Goal: Task Accomplishment & Management: Complete application form

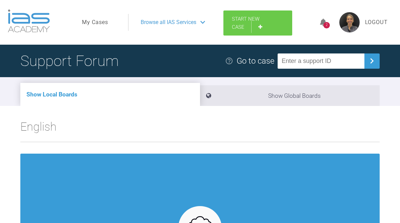
drag, startPoint x: 256, startPoint y: 19, endPoint x: 251, endPoint y: 32, distance: 13.4
click at [256, 19] on span "Start New Case" at bounding box center [245, 23] width 27 height 14
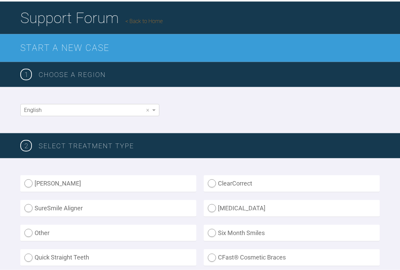
scroll to position [78, 0]
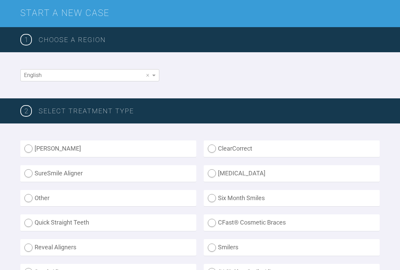
click at [208, 171] on label "Invisalign" at bounding box center [292, 173] width 176 height 17
radio input "true"
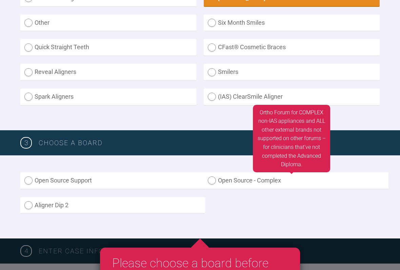
scroll to position [274, 0]
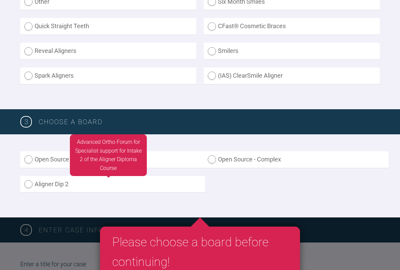
click at [30, 181] on label "Aligner Dip 2" at bounding box center [112, 184] width 185 height 17
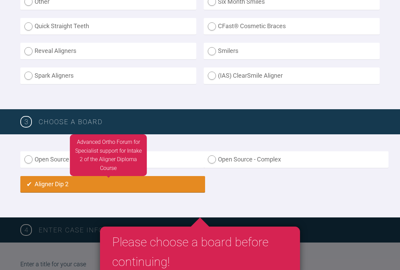
radio input "true"
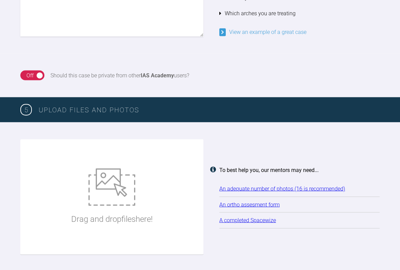
scroll to position [776, 0]
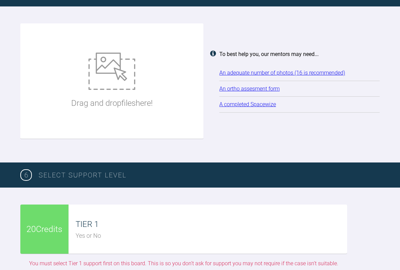
click at [98, 97] on p "Drag and drop files here!" at bounding box center [111, 103] width 81 height 13
drag, startPoint x: 132, startPoint y: 117, endPoint x: 129, endPoint y: 50, distance: 67.5
click at [129, 50] on div "Drag and drop files here!" at bounding box center [111, 81] width 81 height 102
click at [110, 74] on img at bounding box center [111, 70] width 47 height 37
click at [121, 54] on img at bounding box center [111, 70] width 47 height 37
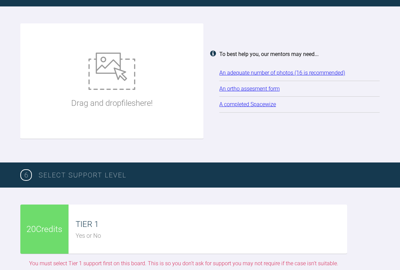
type input "C:\fakepath\trim 11.jpg"
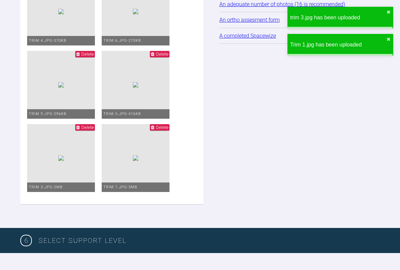
scroll to position [688, 0]
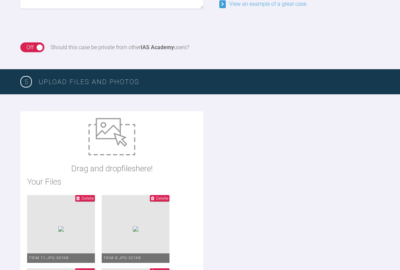
click at [111, 162] on p "Drag and drop files here!" at bounding box center [111, 168] width 81 height 13
type input "C:\fakepath\IMG_8654.JPG"
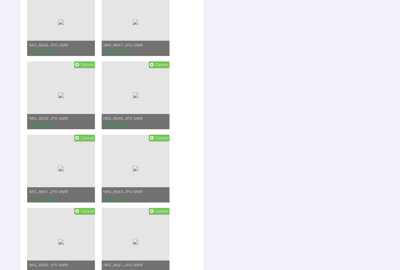
scroll to position [796, 0]
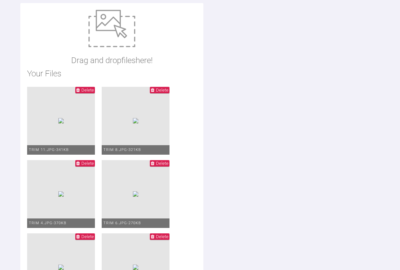
click at [113, 21] on img at bounding box center [111, 28] width 47 height 37
type input "C:\fakepath\JT initial Clincheck.mp4"
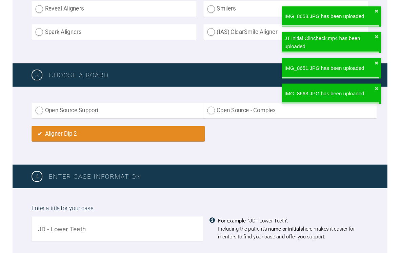
scroll to position [379, 0]
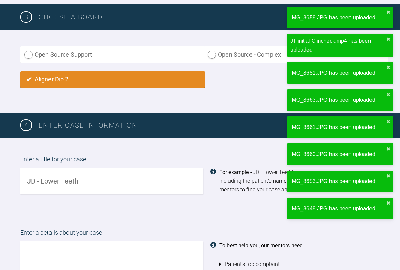
drag, startPoint x: 79, startPoint y: 176, endPoint x: 98, endPoint y: 183, distance: 20.3
click at [79, 176] on input "text" at bounding box center [111, 181] width 183 height 26
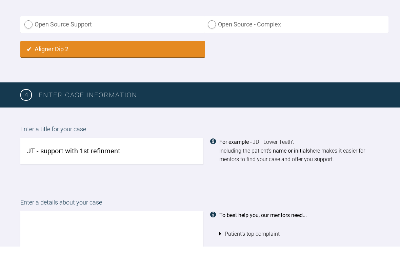
scroll to position [437, 0]
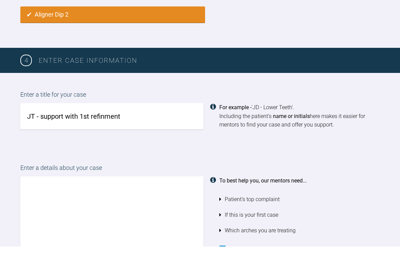
type input "JT - support with 1st refinment"
click at [86, 183] on textarea at bounding box center [111, 221] width 183 height 77
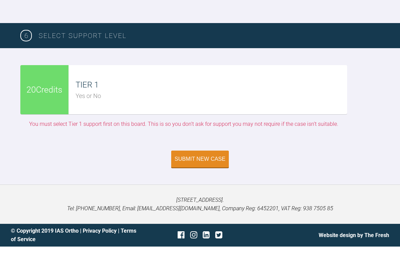
scroll to position [2690, 0]
type textarea "Hi all, I would appreciate some support on developing the 2nd treatment plan fo…"
click at [107, 98] on div "TIER 1" at bounding box center [211, 91] width 271 height 13
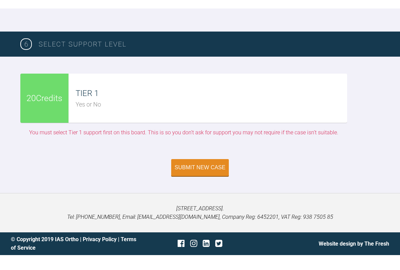
scroll to position [2690, 0]
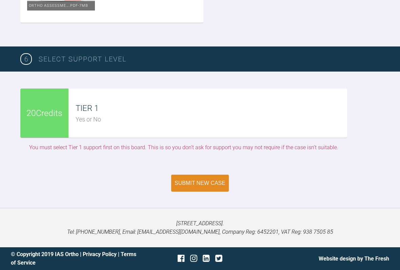
click at [211, 185] on div "Submit New Case" at bounding box center [199, 183] width 51 height 6
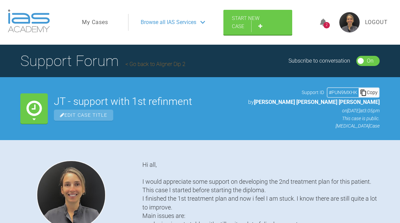
click at [90, 21] on link "My Cases" at bounding box center [95, 22] width 26 height 9
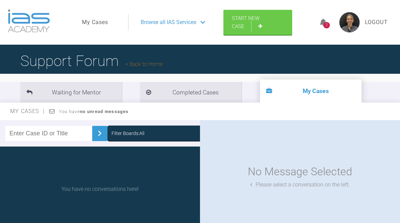
click at [322, 24] on icon at bounding box center [323, 23] width 7 height 8
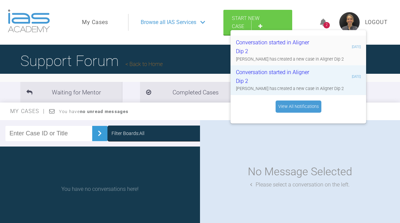
click at [307, 62] on div "Davinderjit Singh has created a new case in Aligner Dip 2" at bounding box center [298, 59] width 125 height 7
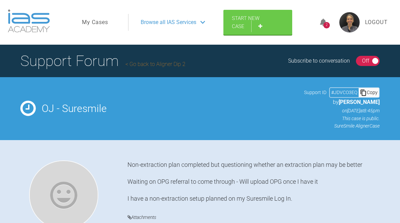
click at [326, 27] on div "2" at bounding box center [326, 25] width 6 height 6
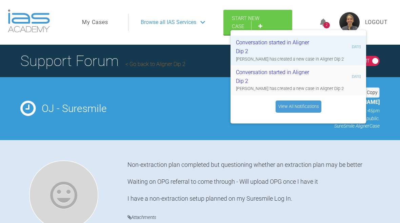
click at [258, 79] on div "Conversation started in Aligner Dip 2" at bounding box center [276, 76] width 81 height 17
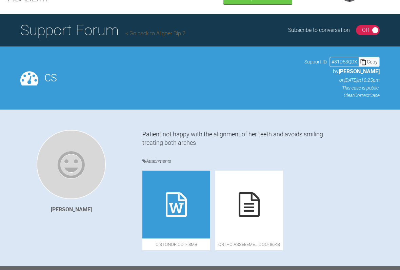
scroll to position [34, 0]
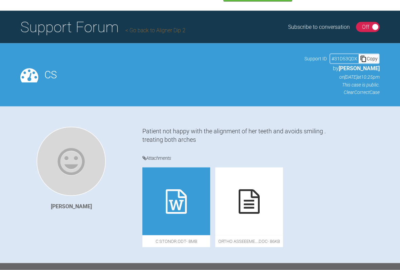
click at [184, 199] on icon at bounding box center [176, 201] width 21 height 24
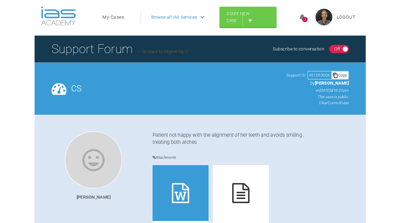
scroll to position [0, 0]
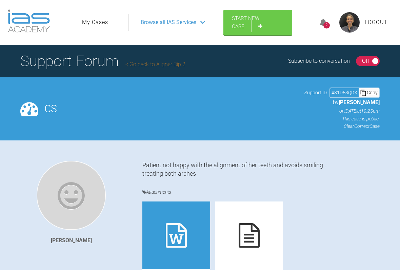
click at [322, 22] on icon at bounding box center [323, 23] width 7 height 8
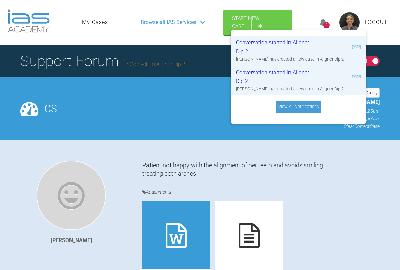
click at [301, 108] on link "View All Notifications" at bounding box center [298, 107] width 46 height 12
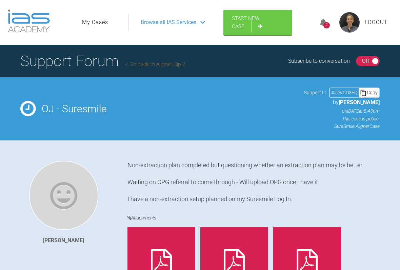
click at [96, 23] on link "My Cases" at bounding box center [95, 22] width 26 height 9
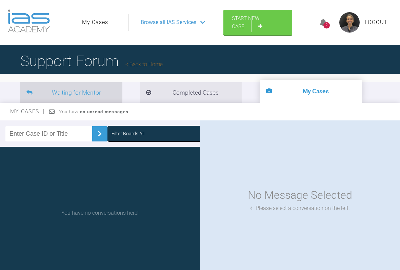
click at [80, 94] on li "Waiting for Mentor" at bounding box center [71, 92] width 102 height 21
